Goal: Task Accomplishment & Management: Use online tool/utility

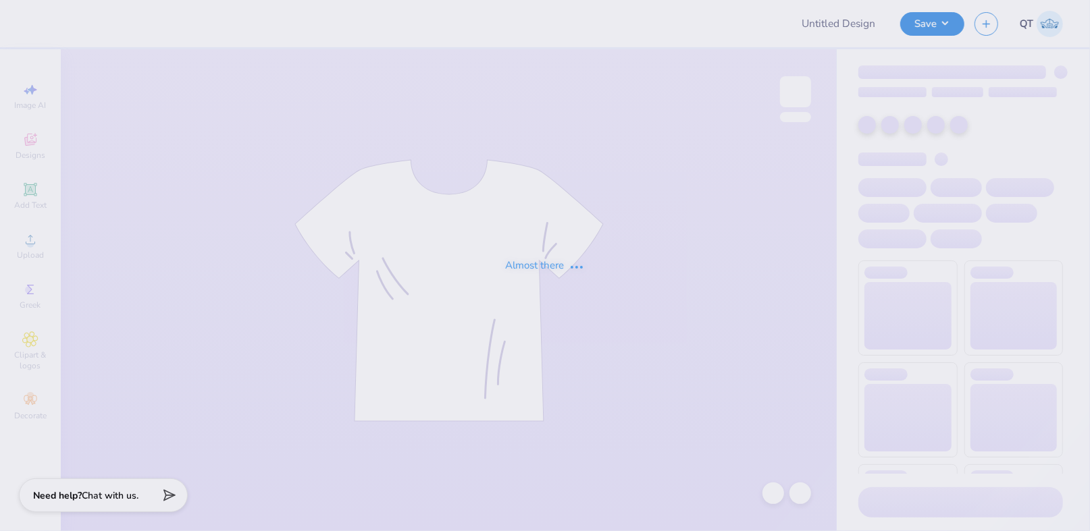
type input "Test Proof"
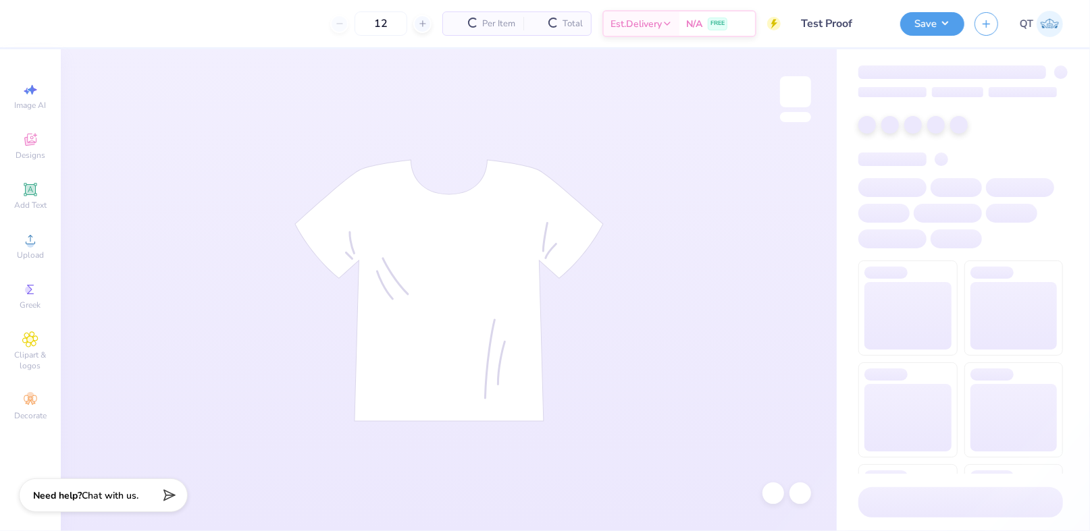
type input "45"
type input "Test Proof"
type input "45"
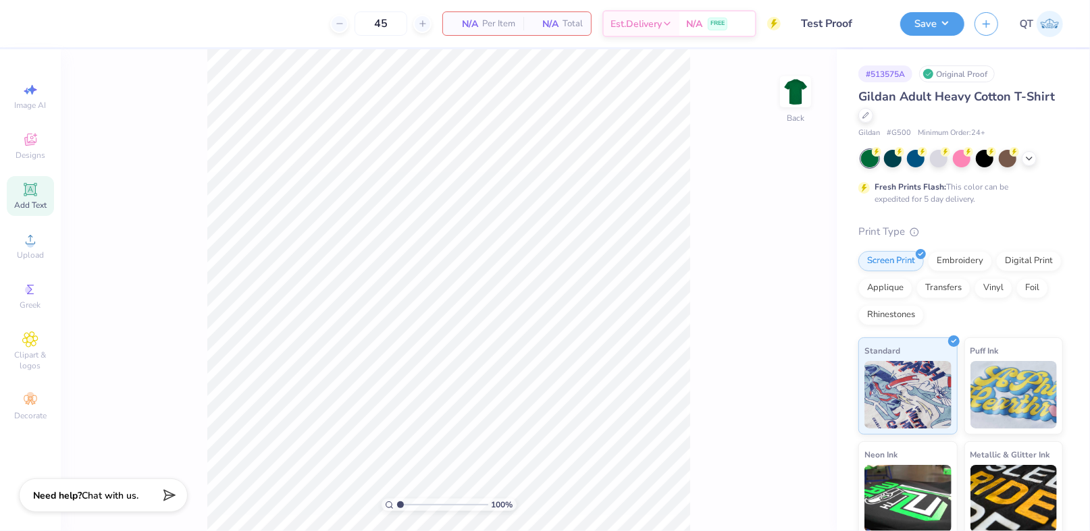
click at [28, 203] on span "Add Text" at bounding box center [30, 205] width 32 height 11
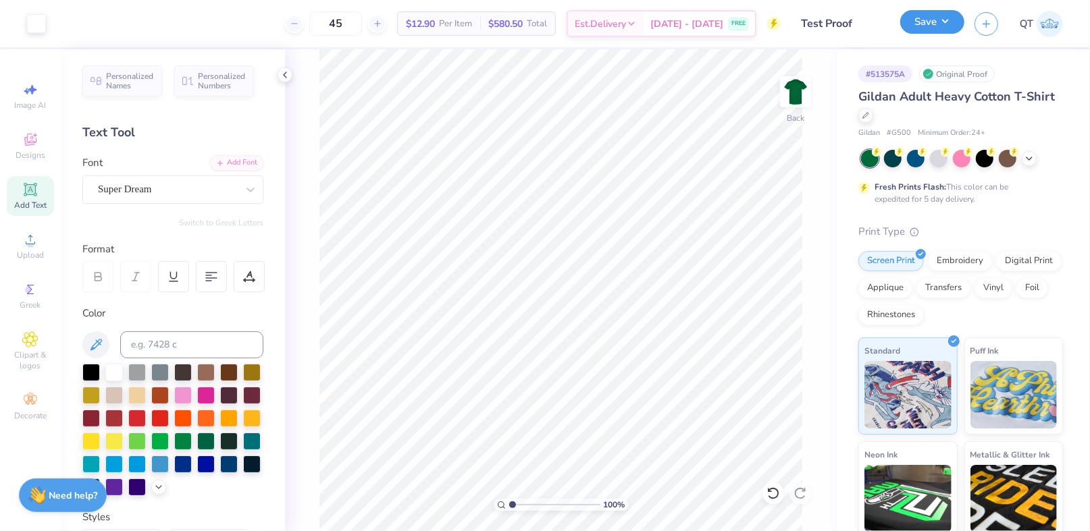
click at [941, 30] on button "Save" at bounding box center [932, 22] width 64 height 24
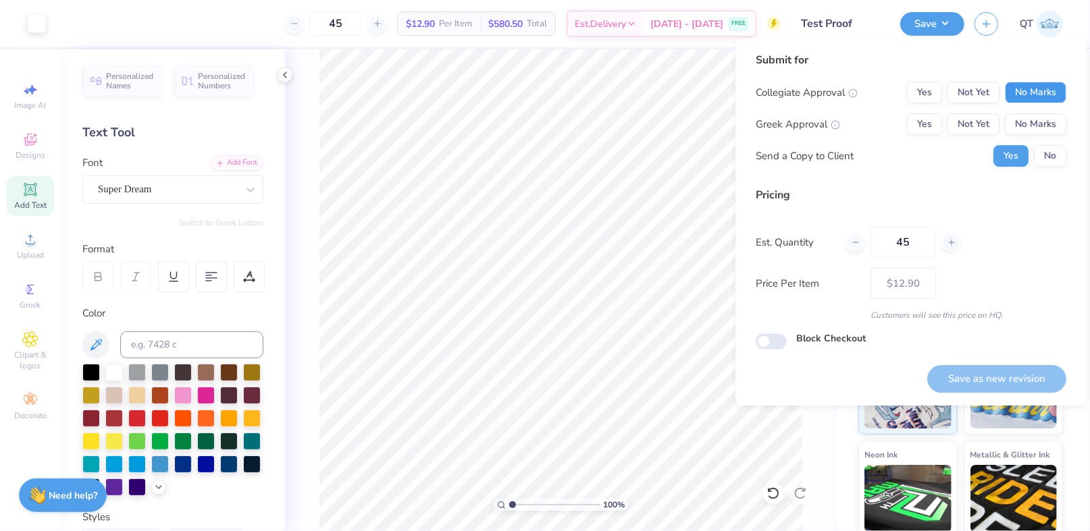
click at [1029, 84] on button "No Marks" at bounding box center [1034, 93] width 61 height 22
click at [1041, 124] on button "No Marks" at bounding box center [1034, 124] width 61 height 22
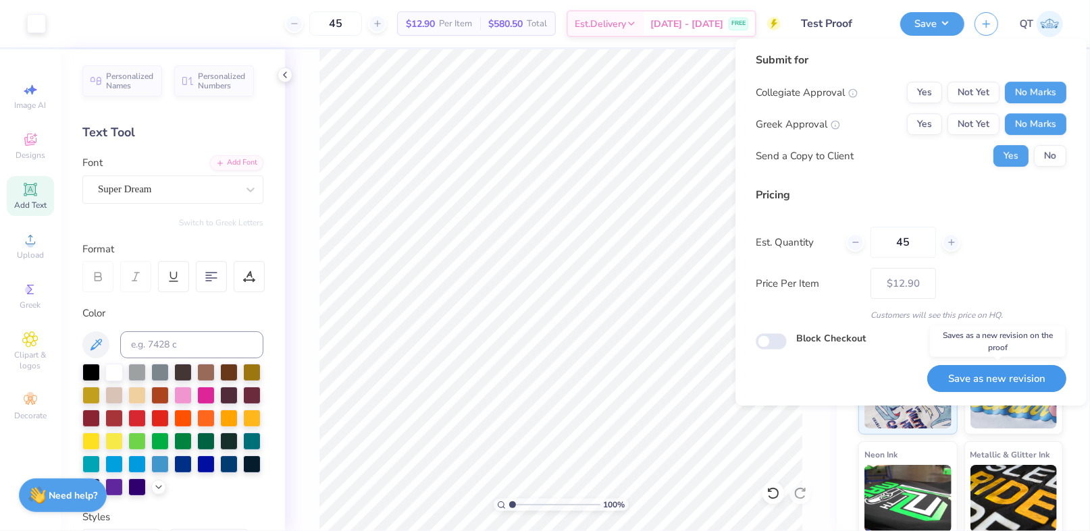
click at [966, 385] on button "Save as new revision" at bounding box center [996, 379] width 139 height 28
type input "– –"
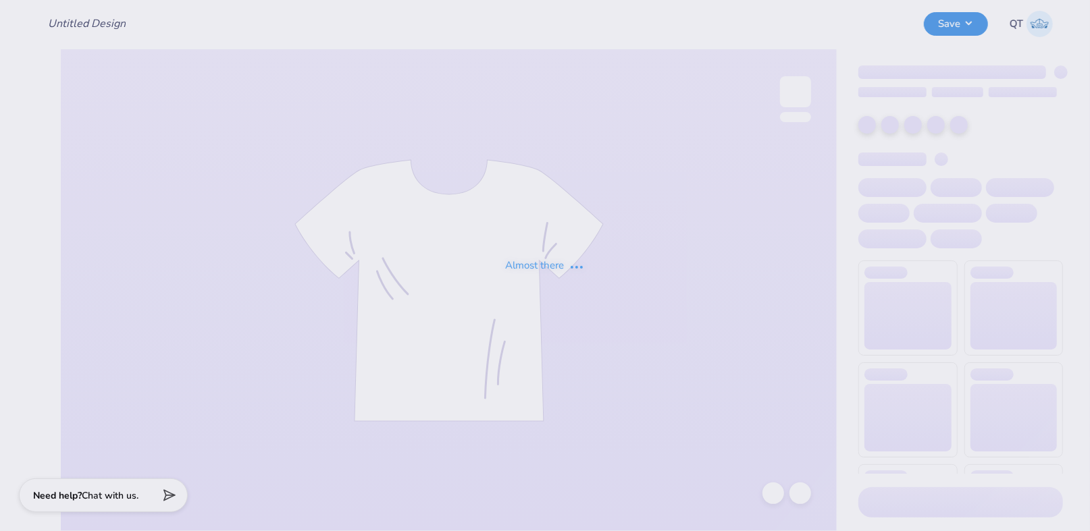
type input "Test Proof"
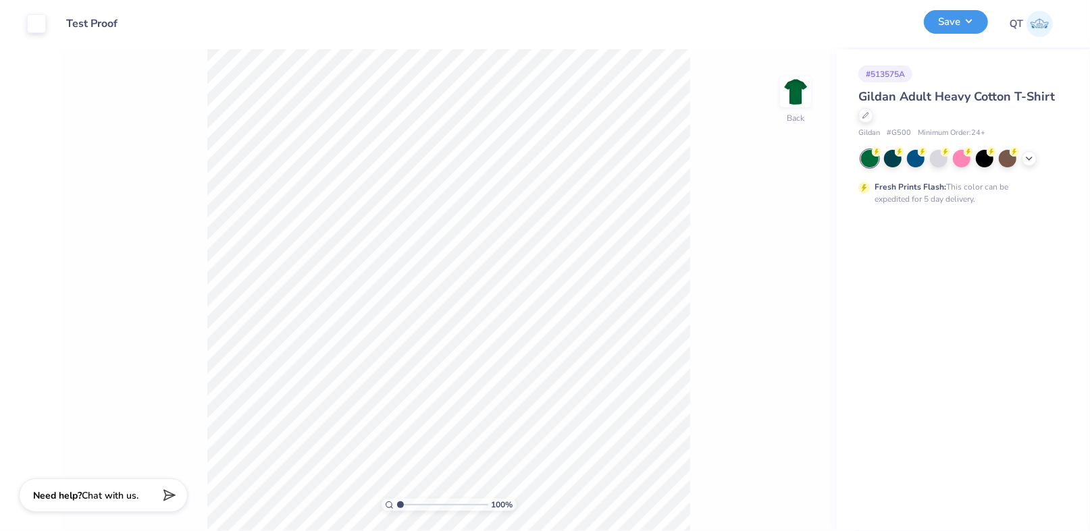
click at [963, 23] on button "Save" at bounding box center [955, 22] width 64 height 24
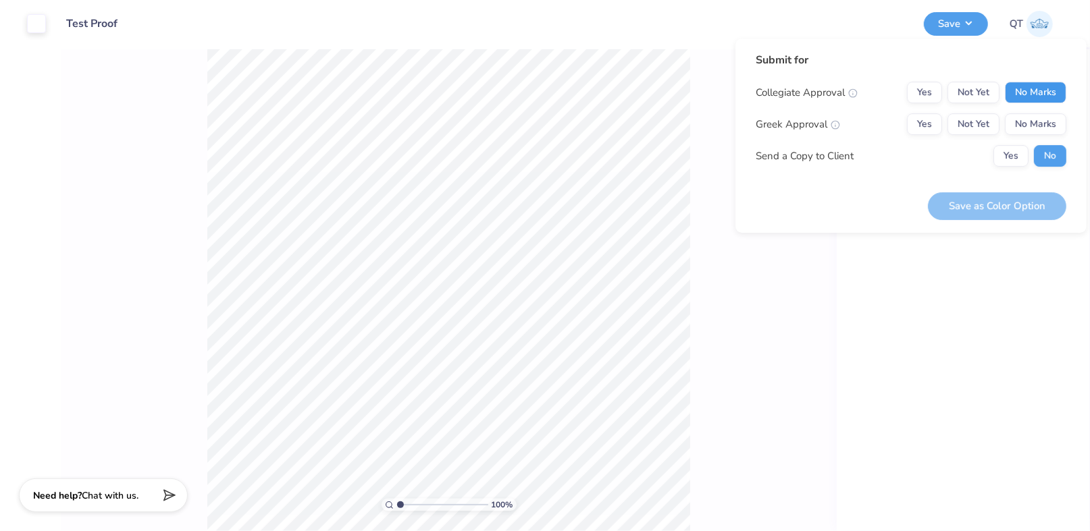
click at [1038, 95] on button "No Marks" at bounding box center [1034, 93] width 61 height 22
click at [1036, 128] on button "No Marks" at bounding box center [1034, 124] width 61 height 22
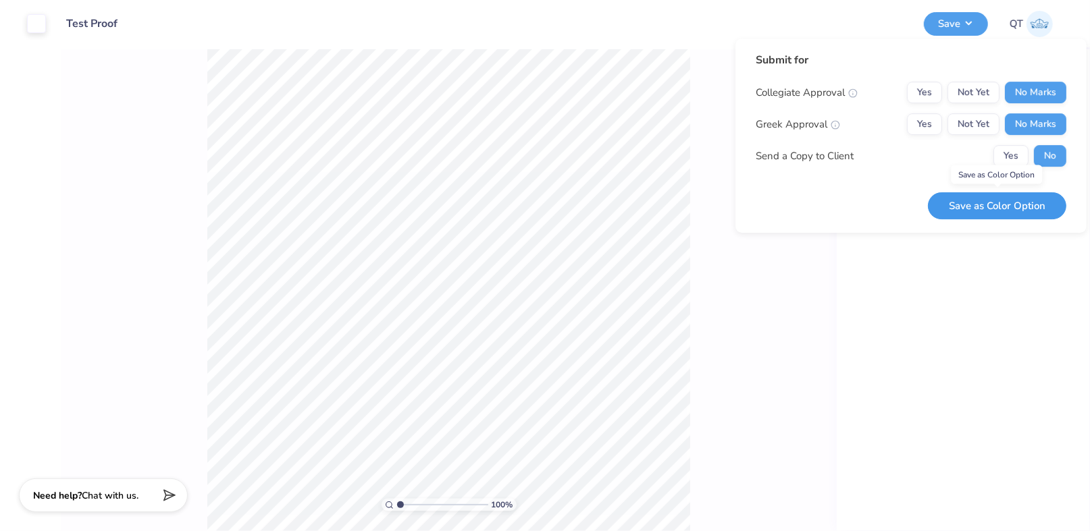
click at [1006, 201] on button "Save as Color Option" at bounding box center [997, 206] width 138 height 28
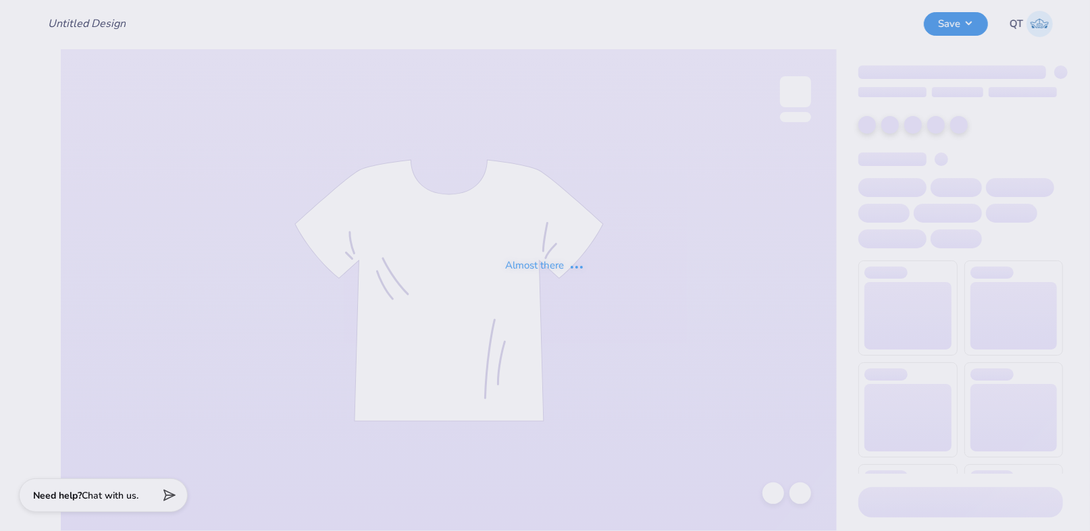
type input "Test Proof"
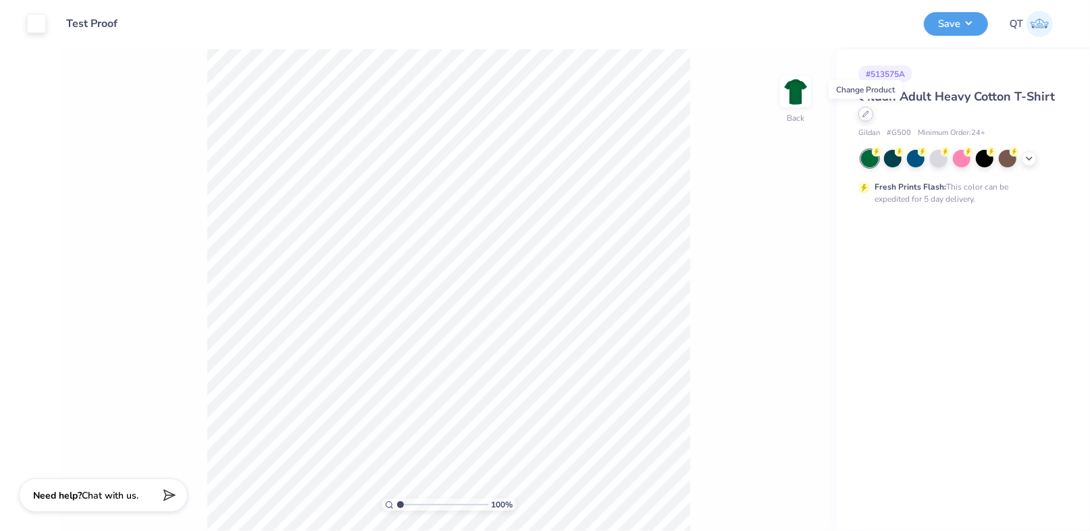
click at [862, 115] on icon at bounding box center [865, 114] width 7 height 7
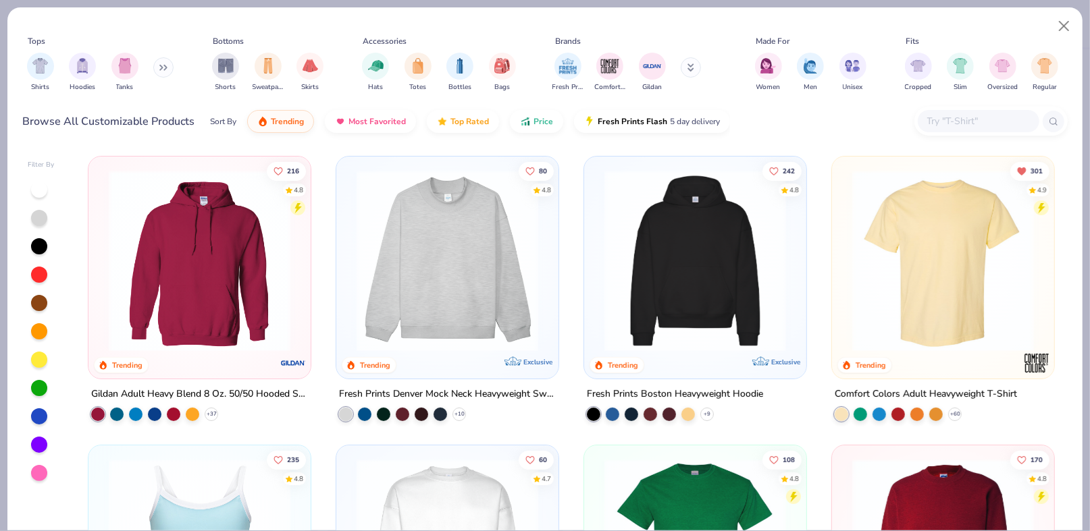
click at [156, 343] on img at bounding box center [199, 261] width 195 height 182
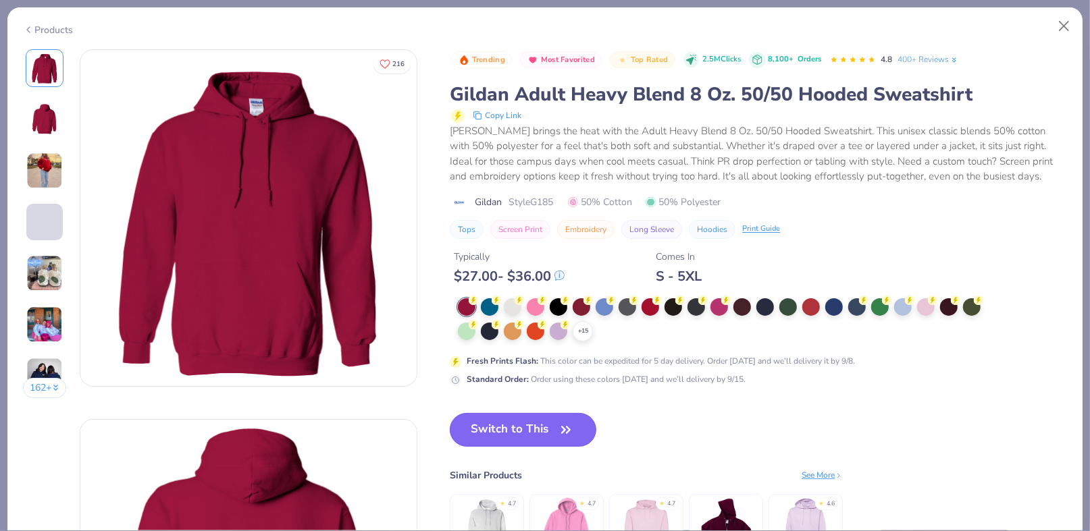
click at [522, 421] on button "Switch to This" at bounding box center [523, 430] width 146 height 34
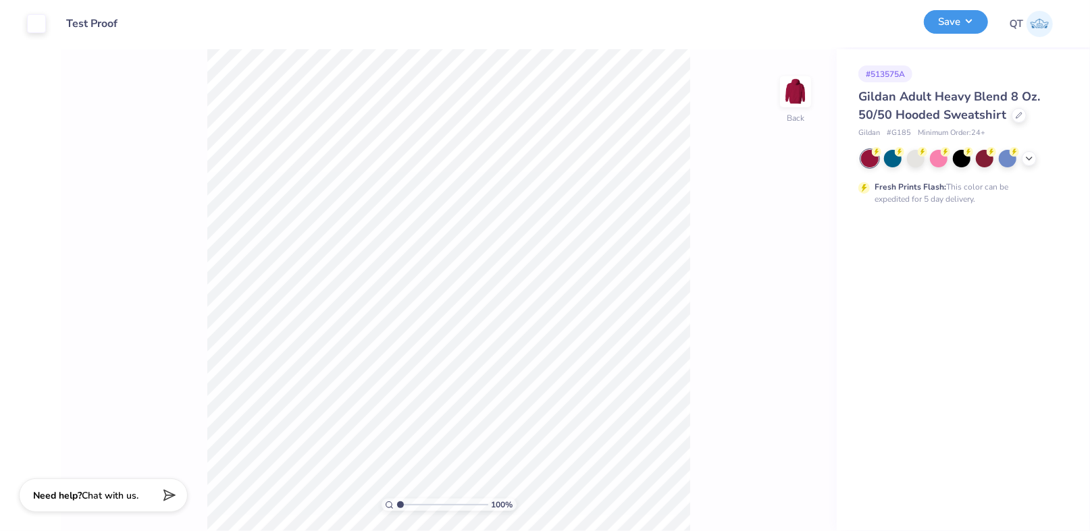
click at [959, 15] on button "Save" at bounding box center [955, 22] width 64 height 24
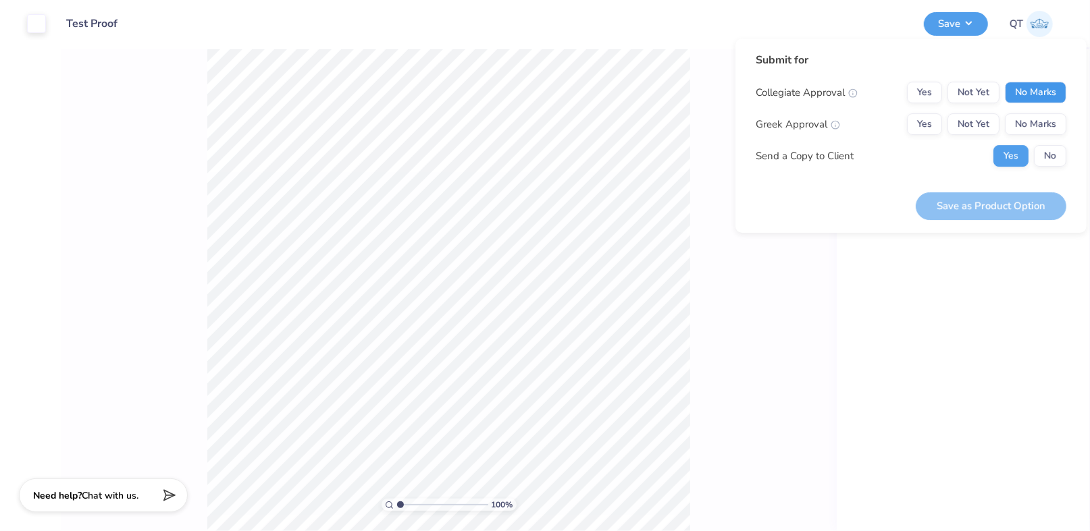
click at [1025, 90] on button "No Marks" at bounding box center [1034, 93] width 61 height 22
click at [1028, 126] on button "No Marks" at bounding box center [1034, 124] width 61 height 22
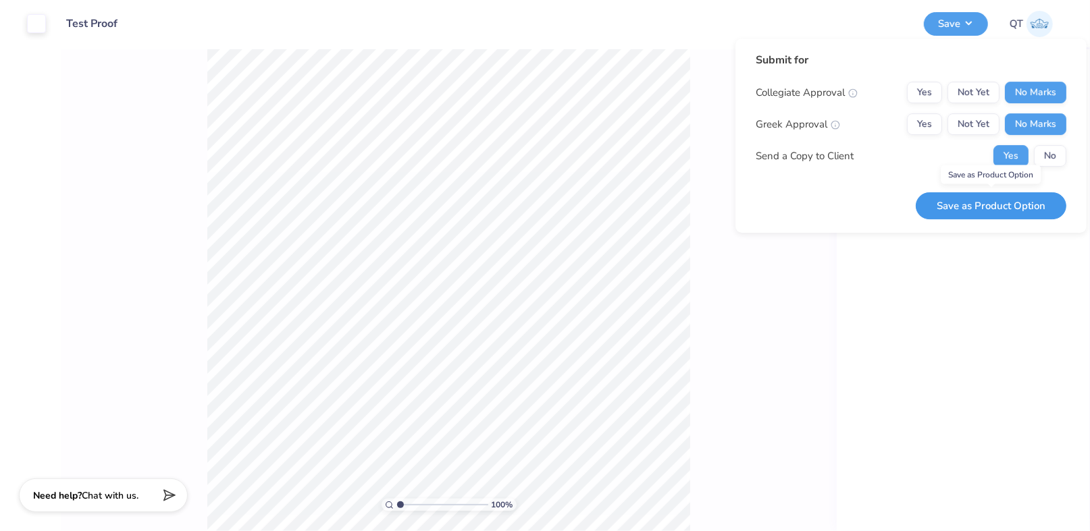
click at [973, 208] on button "Save as Product Option" at bounding box center [990, 206] width 151 height 28
